Goal: Task Accomplishment & Management: Manage account settings

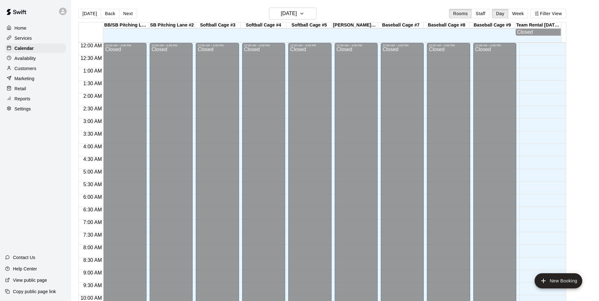
scroll to position [321, 0]
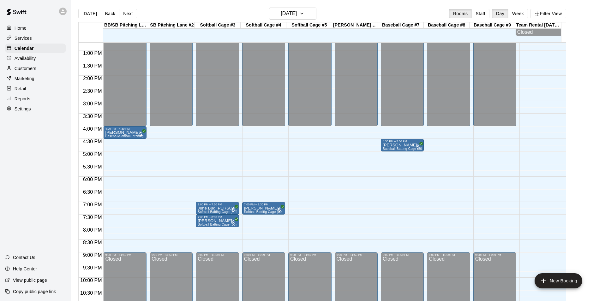
click at [302, 129] on div "12:00 AM – 4:00 PM Closed 9:00 PM – 11:59 PM Closed" at bounding box center [309, 25] width 43 height 606
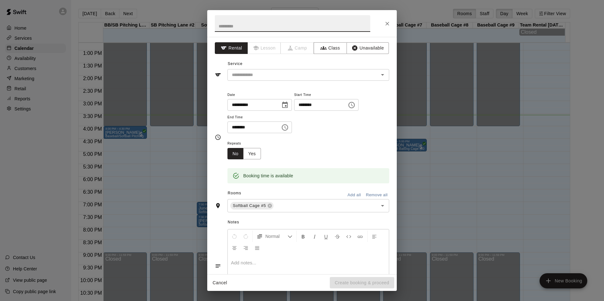
click at [236, 126] on input "********" at bounding box center [251, 128] width 49 height 12
type input "********"
click at [361, 48] on button "Unavailable" at bounding box center [367, 48] width 42 height 12
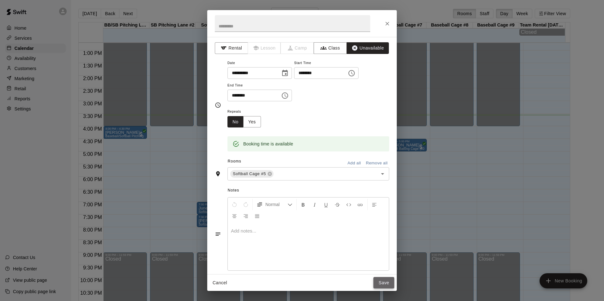
click at [385, 281] on button "Save" at bounding box center [383, 283] width 21 height 12
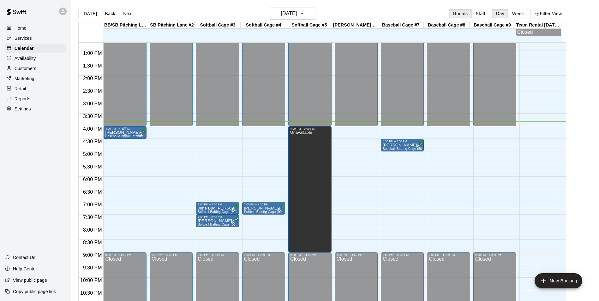
click at [132, 132] on div "[PERSON_NAME] Coffee Baseball/Softball Pitching Lane W/Radar (30 min)" at bounding box center [124, 280] width 39 height 301
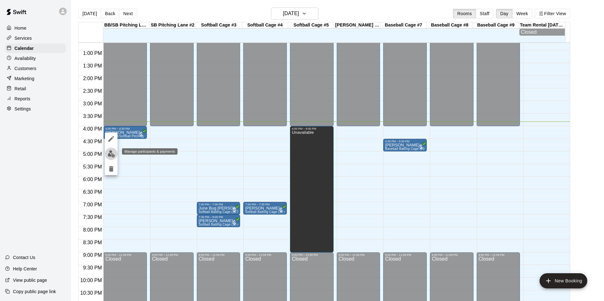
click at [109, 156] on img "edit" at bounding box center [111, 153] width 7 height 7
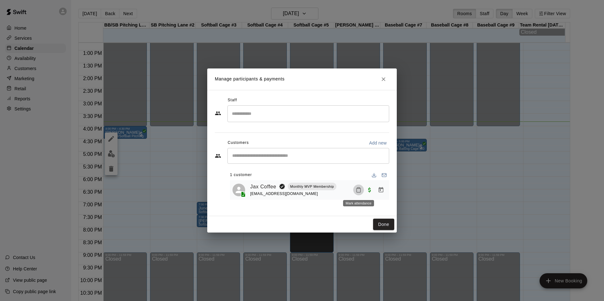
click at [358, 191] on icon "Mark attendance" at bounding box center [359, 190] width 6 height 6
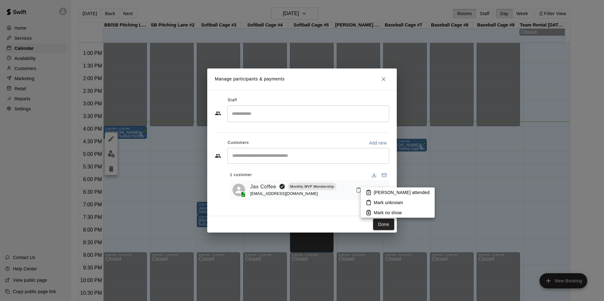
click at [372, 190] on li "[PERSON_NAME] attended" at bounding box center [398, 193] width 74 height 10
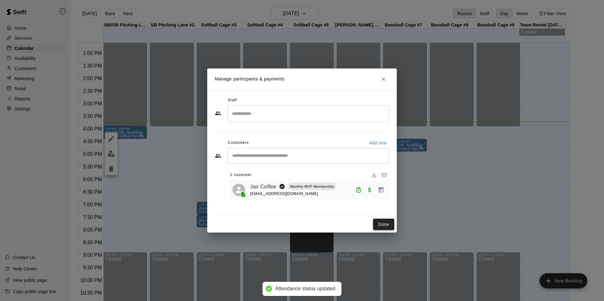
click at [382, 225] on button "Done" at bounding box center [383, 225] width 21 height 12
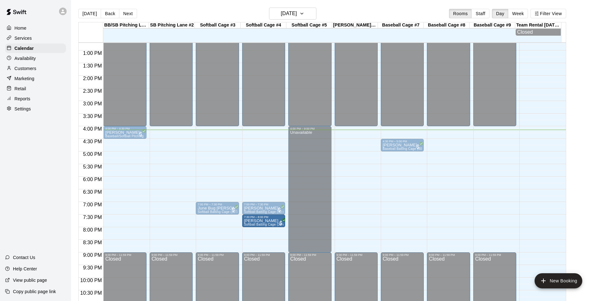
drag, startPoint x: 219, startPoint y: 222, endPoint x: 262, endPoint y: 225, distance: 44.0
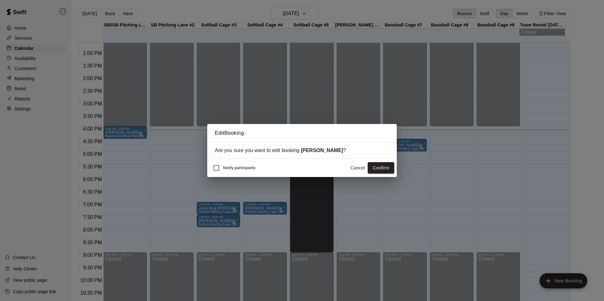
click at [378, 167] on button "Confirm" at bounding box center [381, 168] width 27 height 12
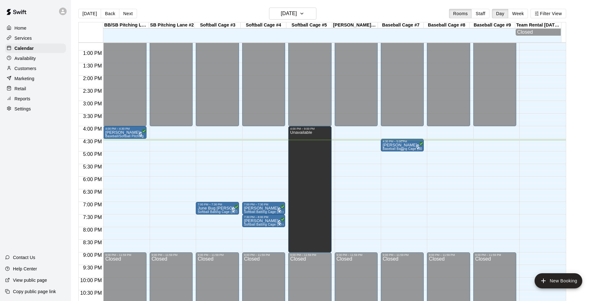
click at [402, 149] on span "Baseball Batting Cage (30 min)" at bounding box center [406, 148] width 47 height 3
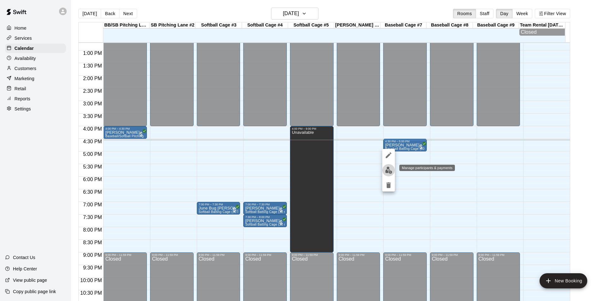
click at [383, 172] on button "edit" at bounding box center [388, 170] width 13 height 12
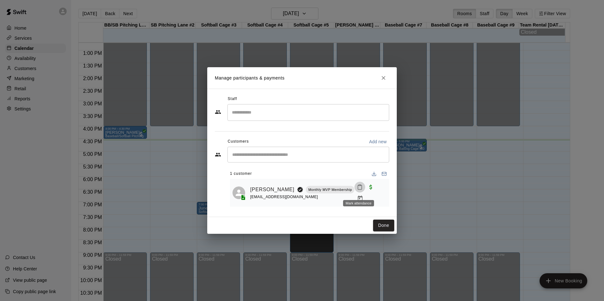
click at [361, 190] on icon "Mark attendance" at bounding box center [360, 187] width 6 height 6
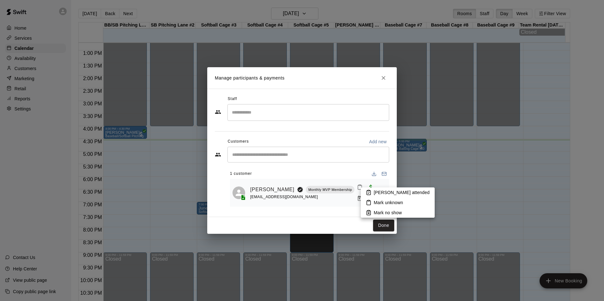
click at [375, 194] on p "[PERSON_NAME] attended" at bounding box center [402, 192] width 56 height 6
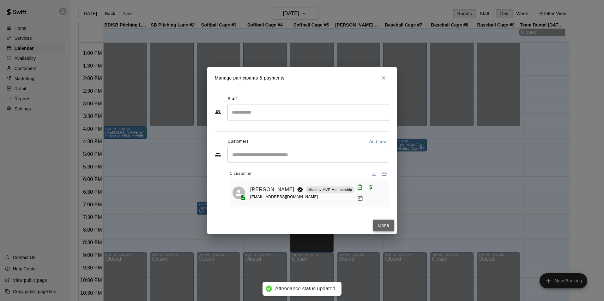
click at [381, 224] on button "Done" at bounding box center [383, 226] width 21 height 12
